Goal: Task Accomplishment & Management: Manage account settings

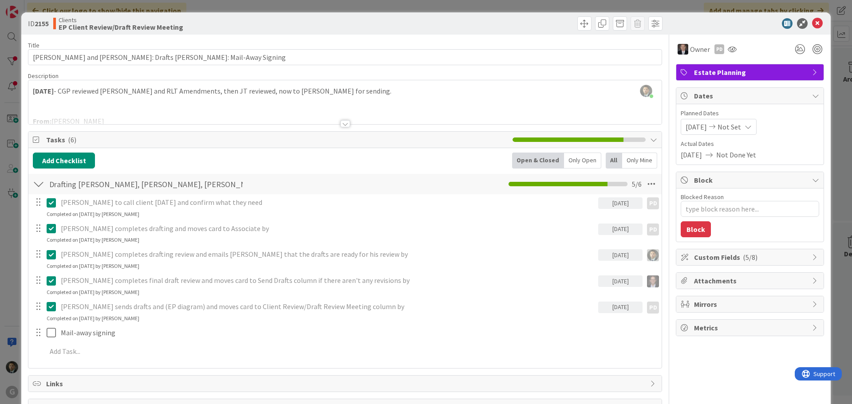
click at [191, 5] on div "ID 2155 Clients EP Client Review/Draft Review Meeting Title 73 / 128 [PERSON_NA…" at bounding box center [426, 202] width 852 height 404
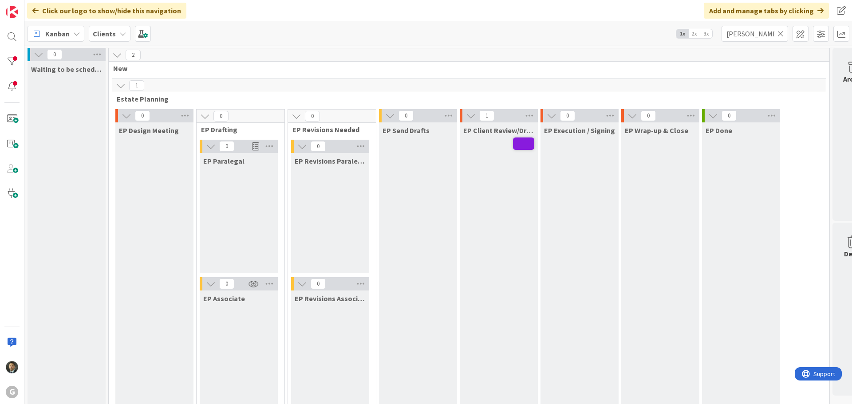
click at [780, 34] on icon at bounding box center [780, 34] width 6 height 8
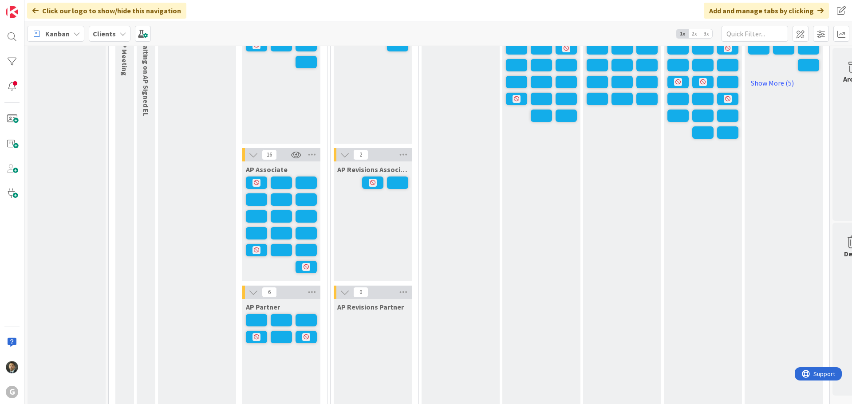
scroll to position [754, 0]
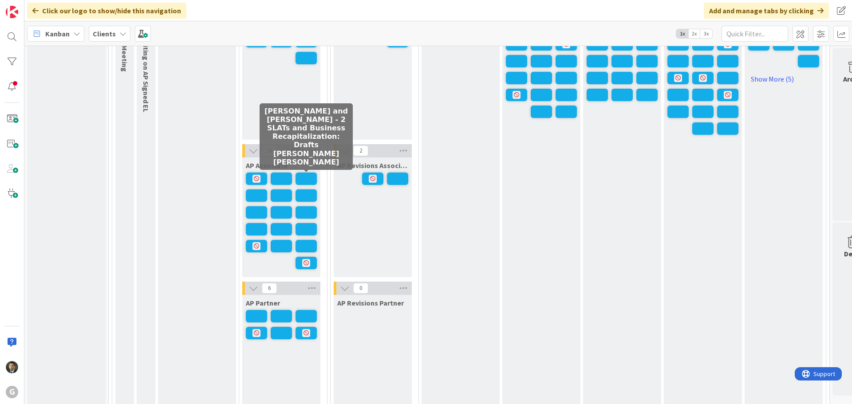
click at [300, 176] on span at bounding box center [305, 179] width 21 height 12
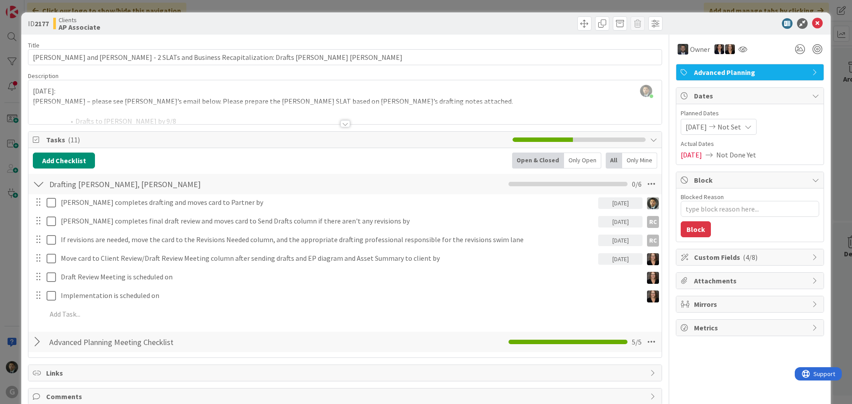
click at [401, 8] on div "ID 2177 Clients AP Associate Title 83 / 128 [PERSON_NAME] and [PERSON_NAME] - 2…" at bounding box center [426, 202] width 852 height 404
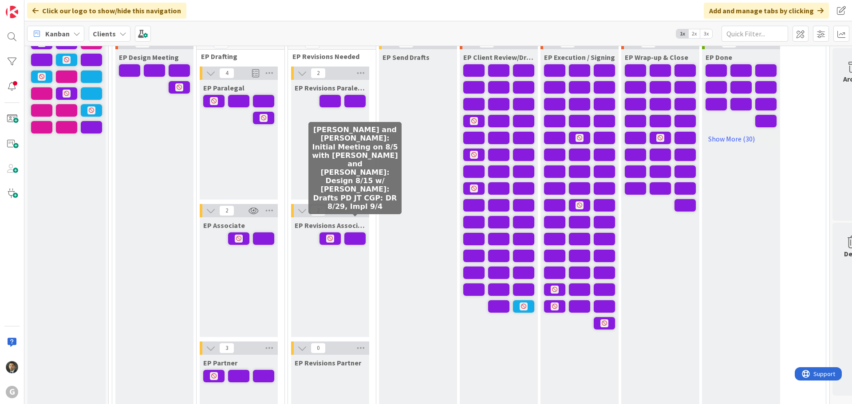
scroll to position [89, 0]
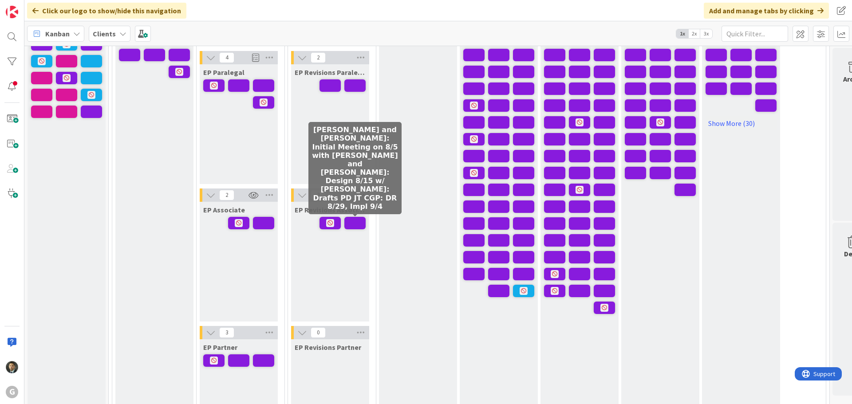
click at [359, 228] on span at bounding box center [354, 223] width 21 height 12
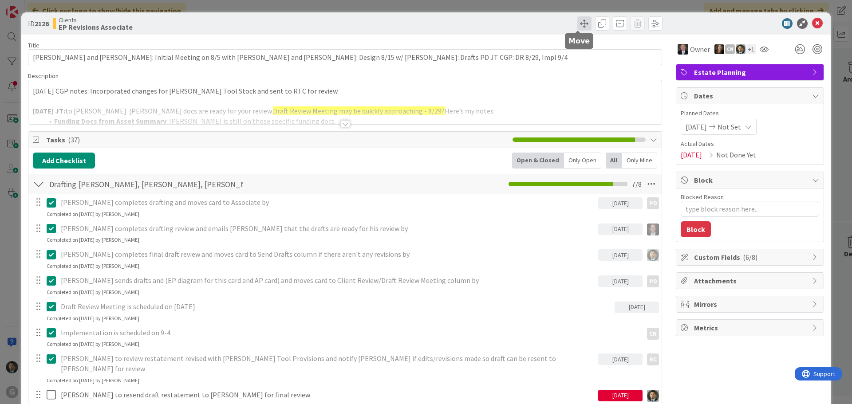
click at [580, 27] on span at bounding box center [584, 23] width 14 height 14
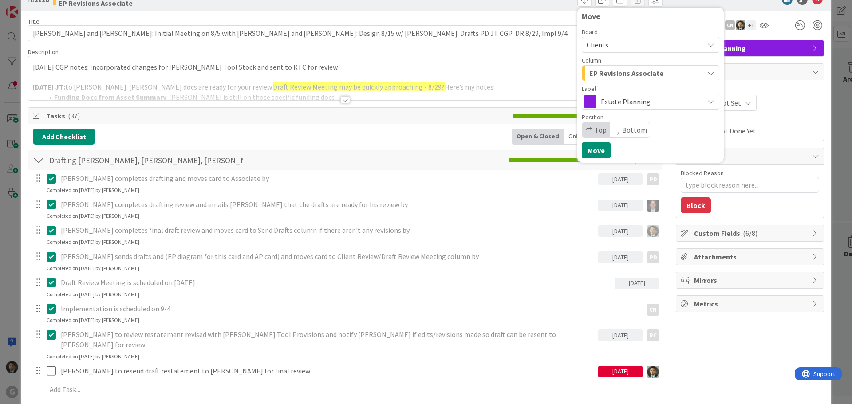
scroll to position [44, 0]
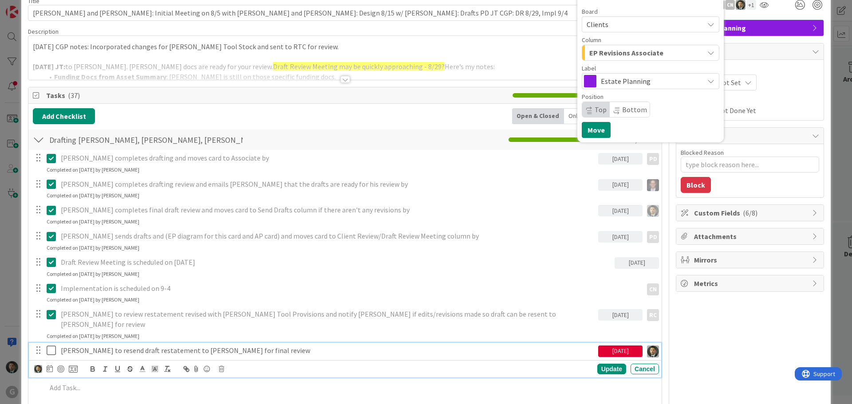
click at [215, 346] on p "[PERSON_NAME] to resend draft restatement to [PERSON_NAME] for final review" at bounding box center [328, 351] width 534 height 10
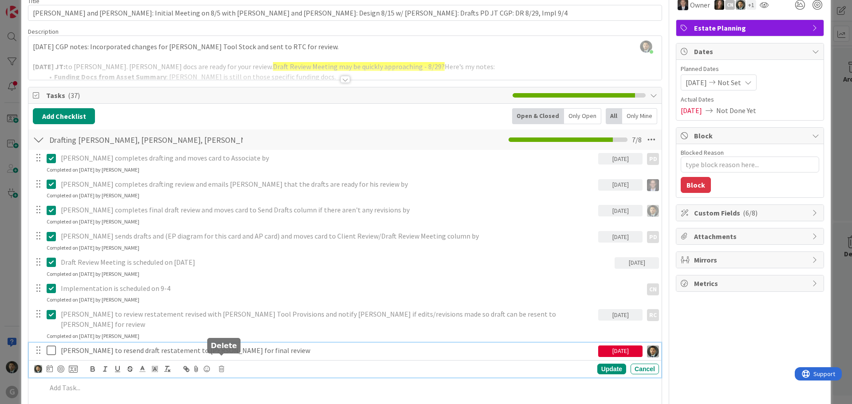
click at [222, 366] on icon at bounding box center [221, 369] width 5 height 6
click at [251, 346] on div "Delete" at bounding box center [244, 353] width 33 height 16
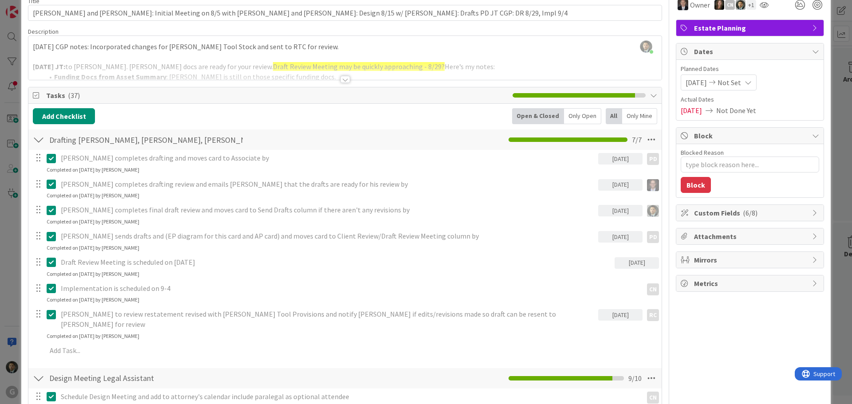
type textarea "x"
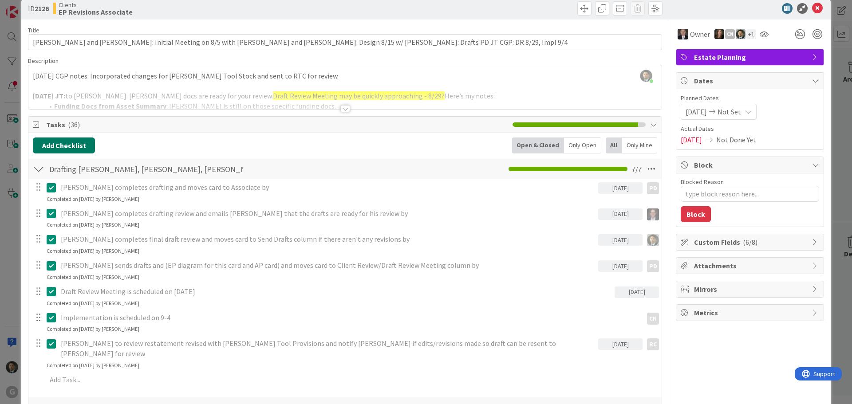
scroll to position [0, 0]
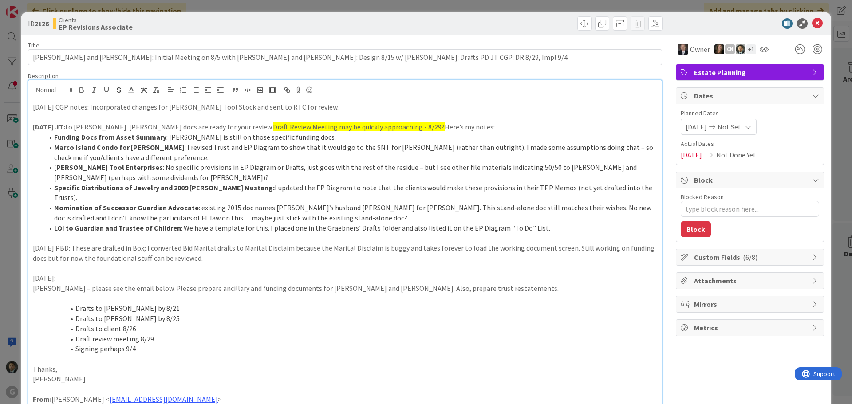
click at [316, 89] on div "[PERSON_NAME] just joined [DATE] CGP notes: Incorporated changes for [PERSON_NA…" at bounding box center [344, 382] width 633 height 605
click at [31, 105] on div "[DATE] CGP notes: Incorporated changes for [PERSON_NAME] Tool Stock and sent to…" at bounding box center [344, 392] width 633 height 585
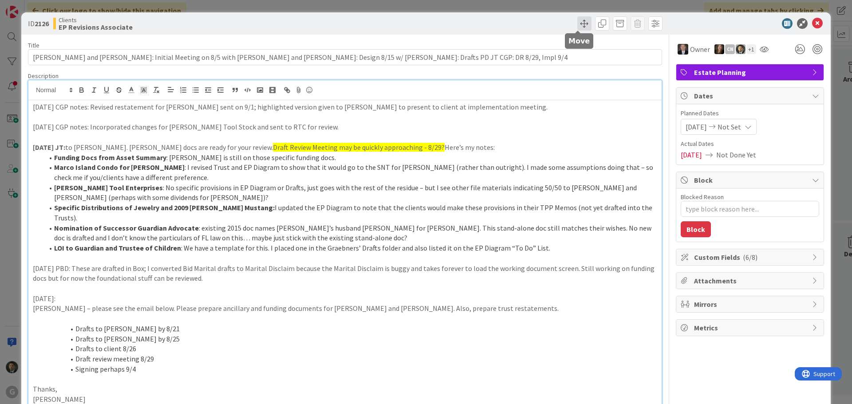
click at [577, 24] on span at bounding box center [584, 23] width 14 height 14
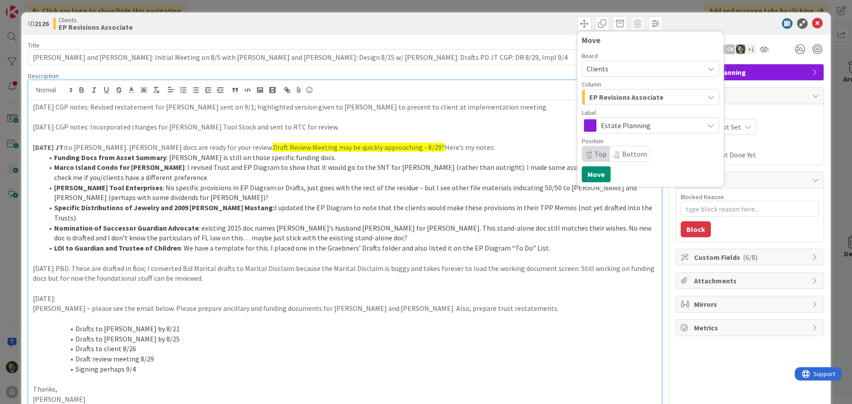
click at [590, 93] on span "EP Revisions Associate" at bounding box center [626, 97] width 74 height 12
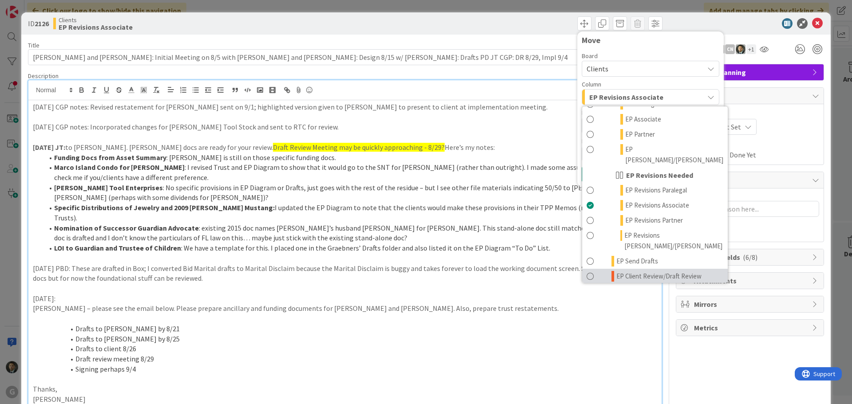
scroll to position [133, 0]
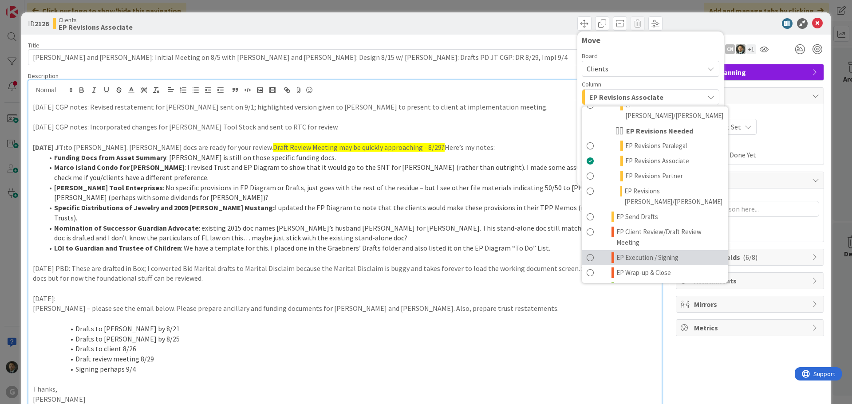
click at [634, 252] on span "EP Execution / Signing" at bounding box center [647, 257] width 62 height 11
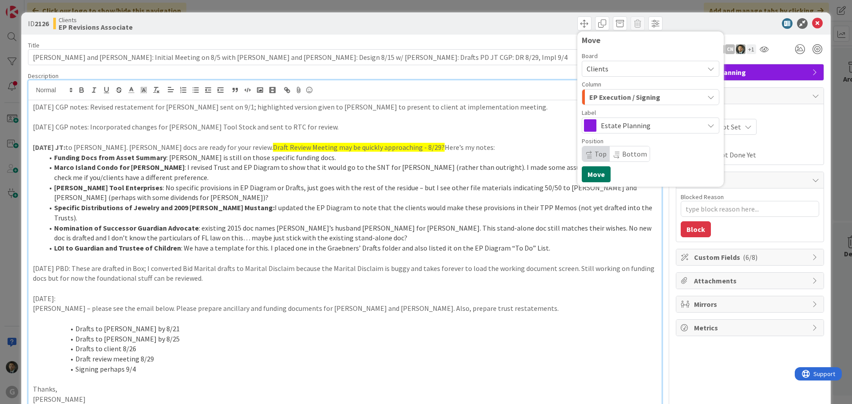
click at [590, 178] on button "Move" at bounding box center [596, 174] width 29 height 16
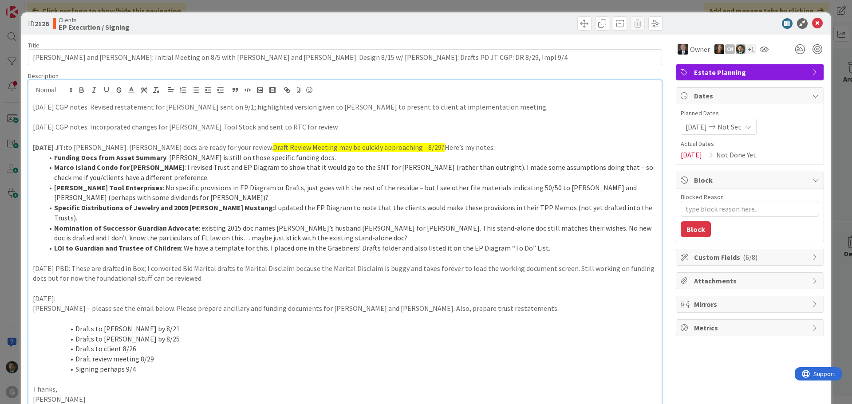
click at [440, 4] on div "ID 2126 Clients EP Execution / Signing Move Move Title 125 / 128 [PERSON_NAME] …" at bounding box center [426, 202] width 852 height 404
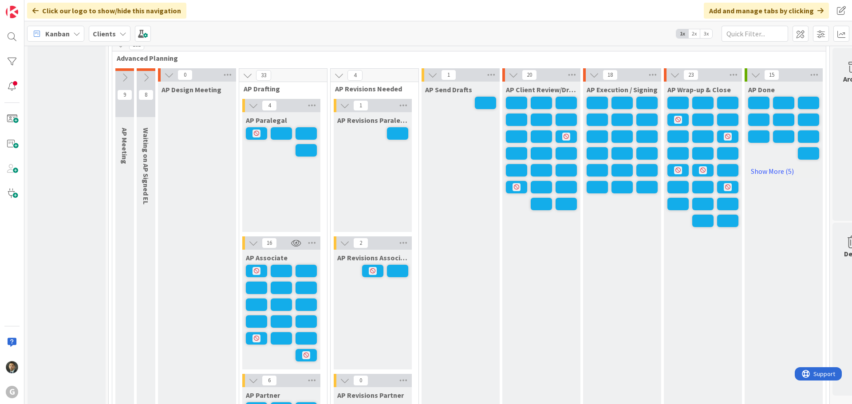
scroll to position [665, 0]
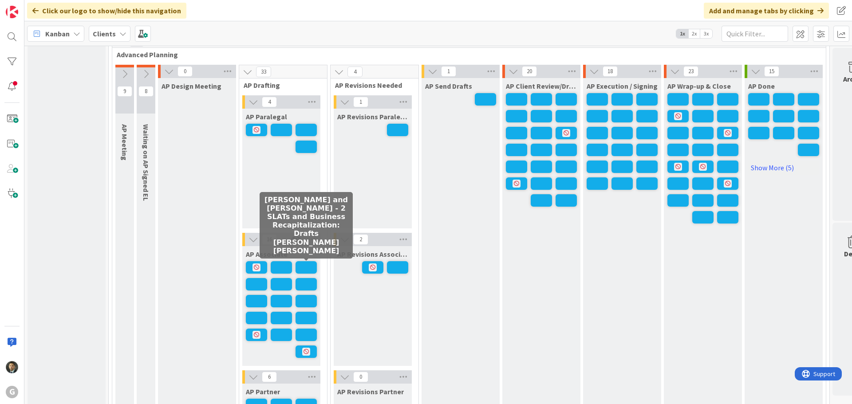
click at [310, 269] on span at bounding box center [305, 267] width 21 height 12
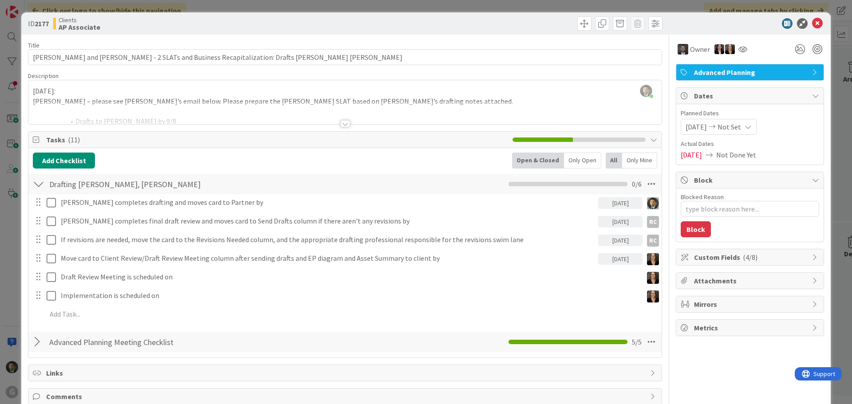
click at [404, 7] on div "ID 2177 Clients AP Associate Title 83 / 128 [PERSON_NAME] and [PERSON_NAME] - 2…" at bounding box center [426, 202] width 852 height 404
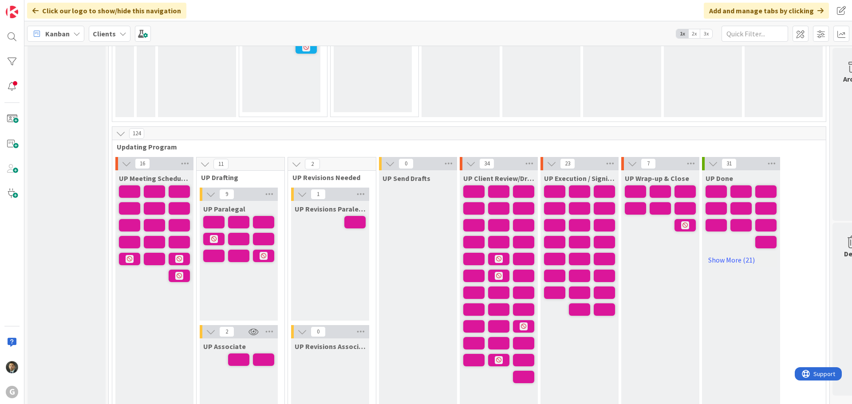
scroll to position [1242, 0]
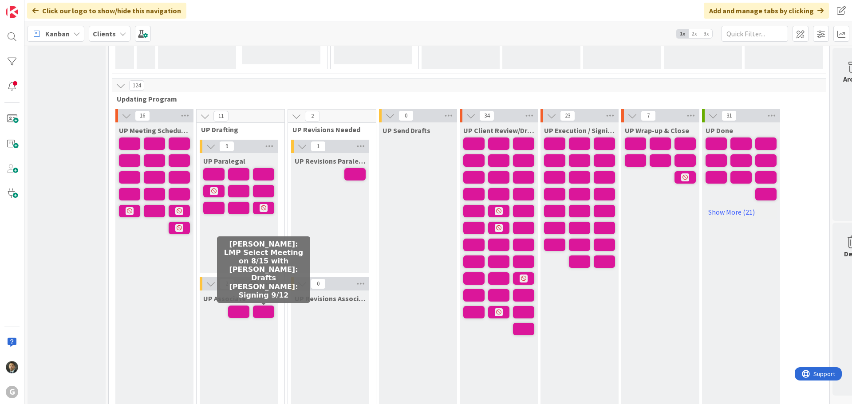
click at [265, 312] on span at bounding box center [263, 312] width 21 height 12
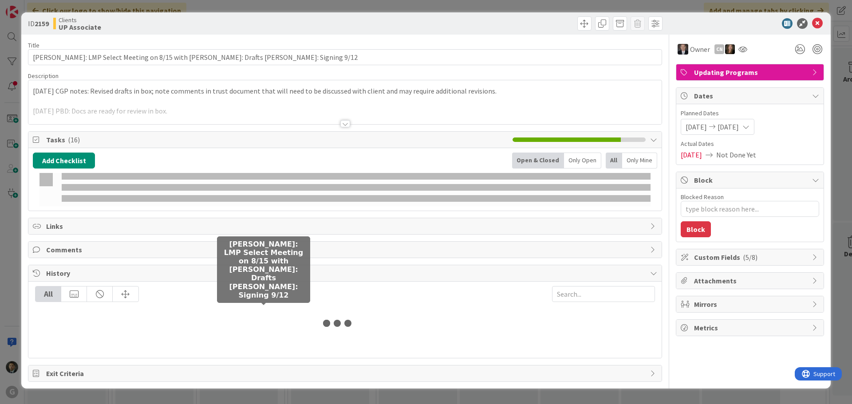
type textarea "x"
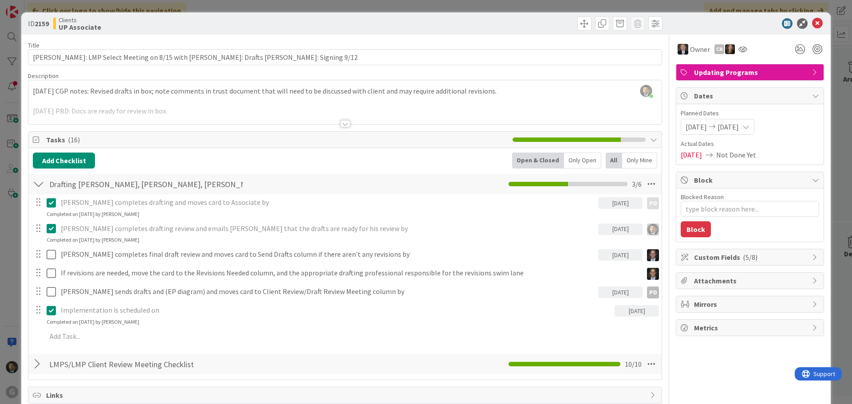
click at [444, 9] on div "ID 2159 Clients UP Associate Title 86 / 128 [PERSON_NAME]: LMP Select Meeting o…" at bounding box center [426, 202] width 852 height 404
